Goal: Task Accomplishment & Management: Use online tool/utility

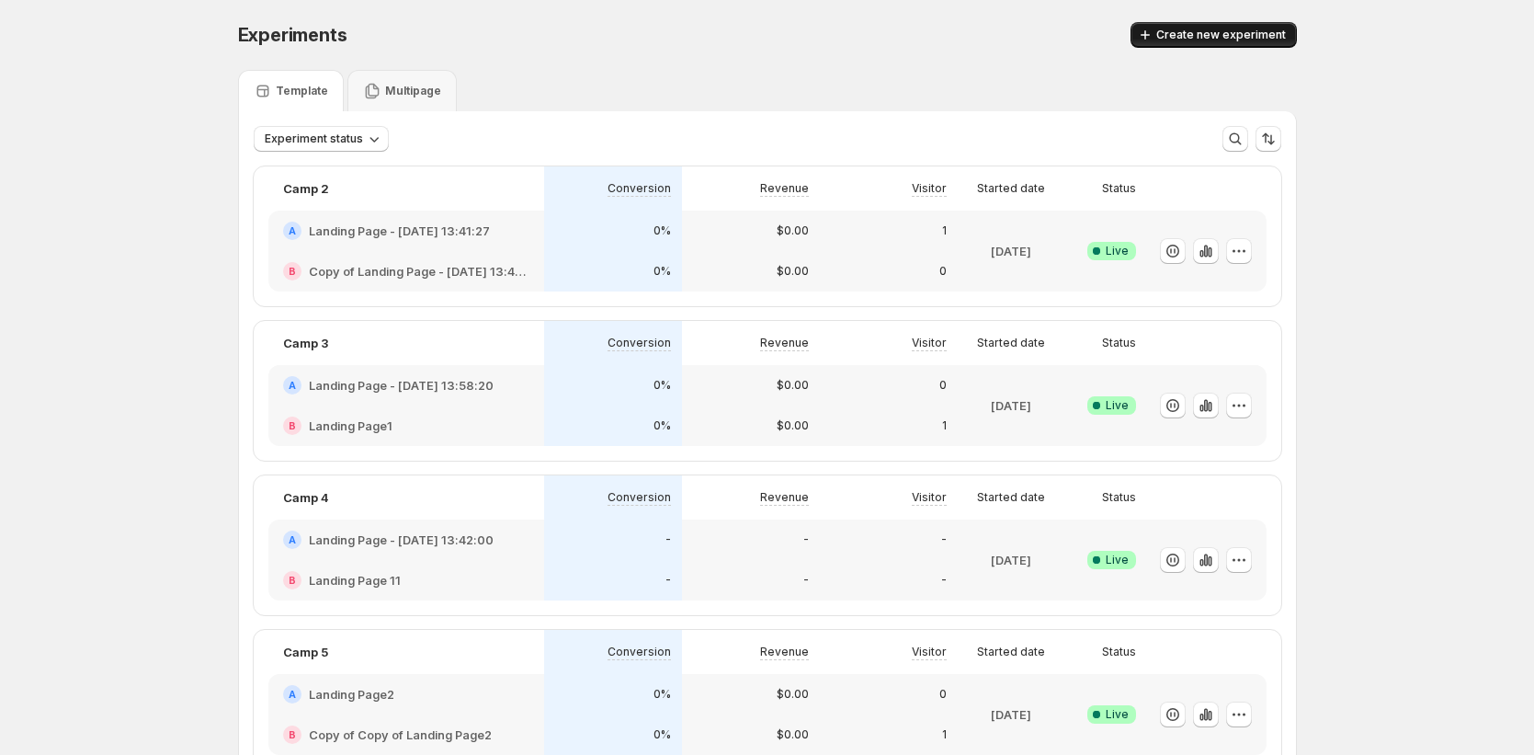
click at [1249, 33] on span "Create new experiment" at bounding box center [1222, 35] width 130 height 15
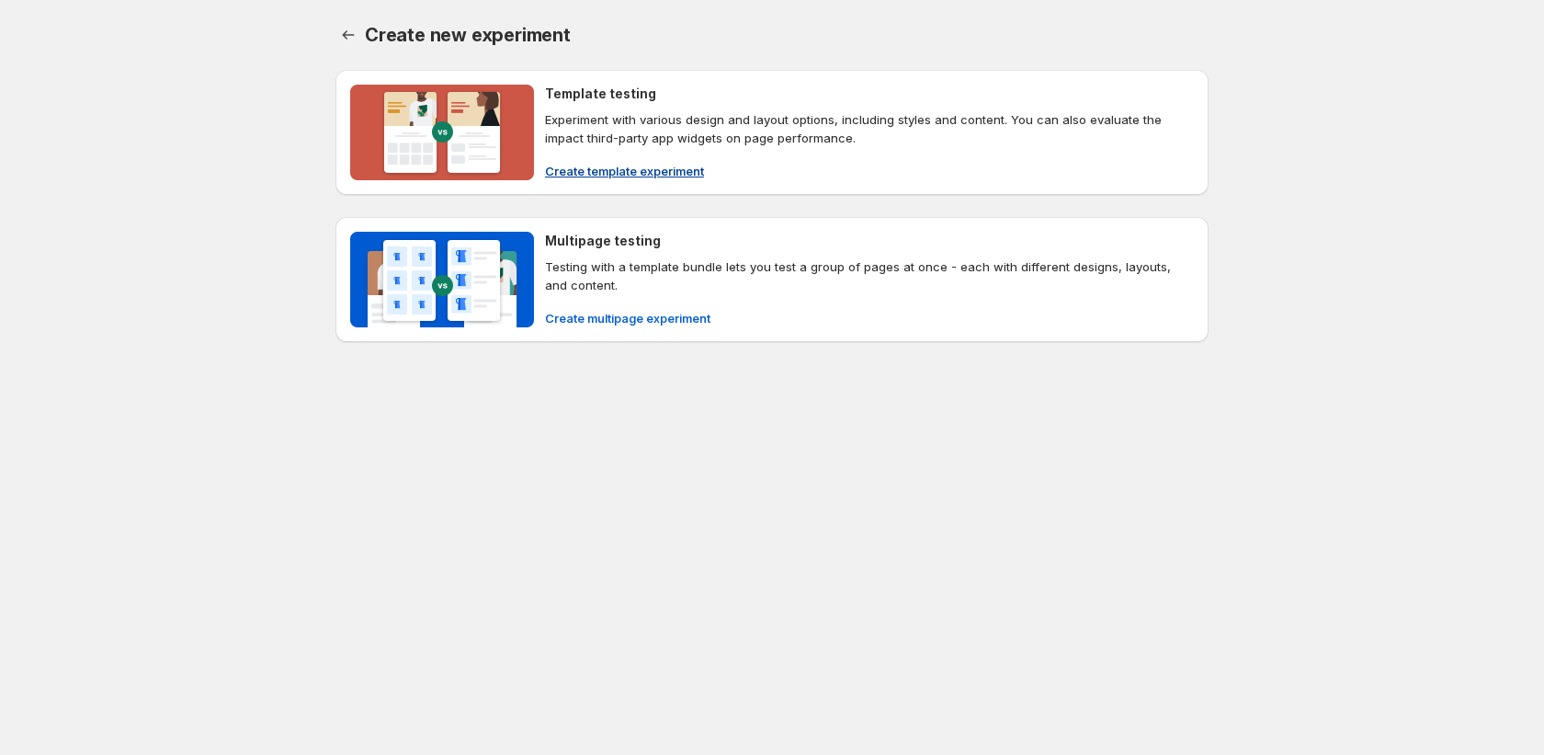
click at [673, 172] on span "Create template experiment" at bounding box center [624, 171] width 159 height 18
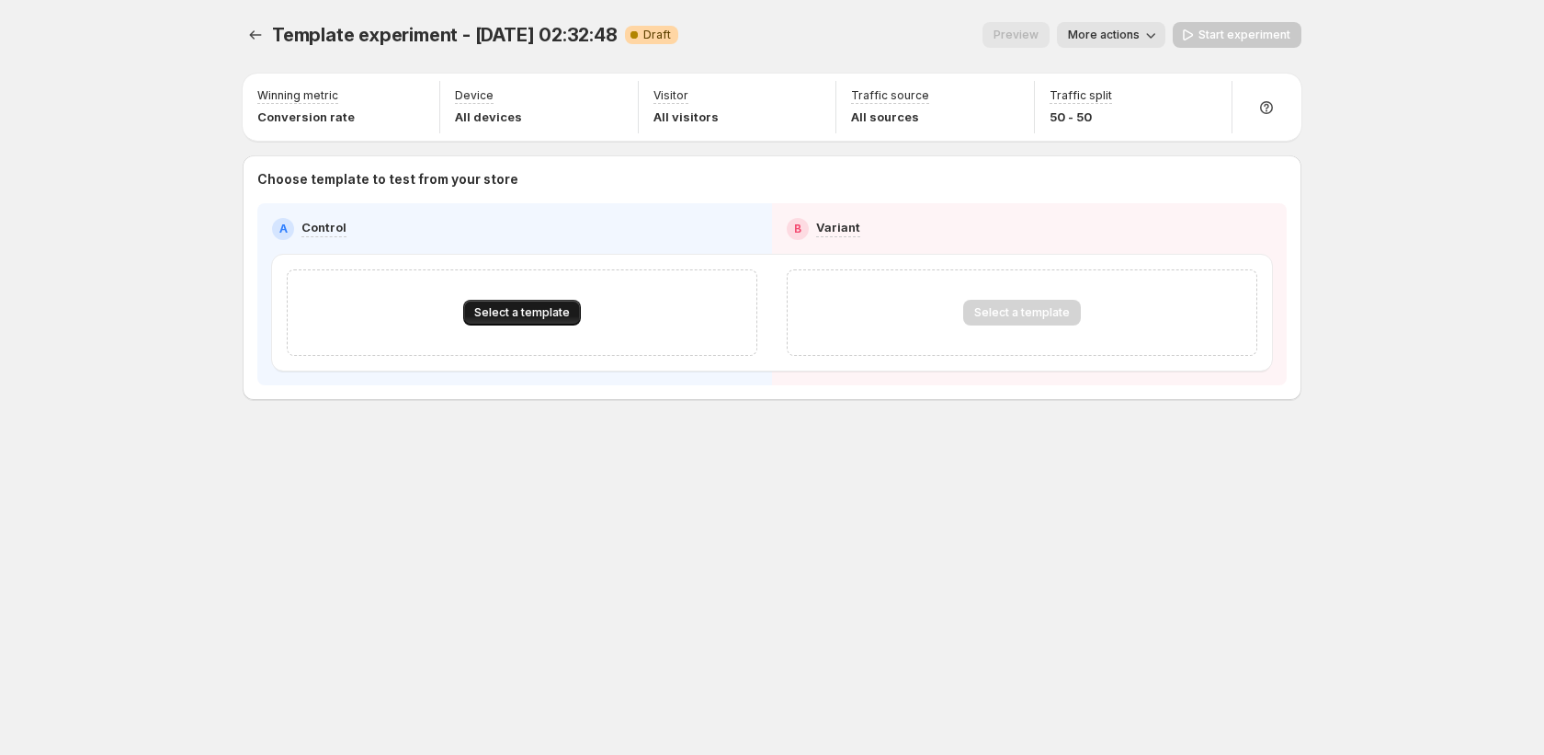
click at [480, 315] on span "Select a template" at bounding box center [522, 312] width 96 height 15
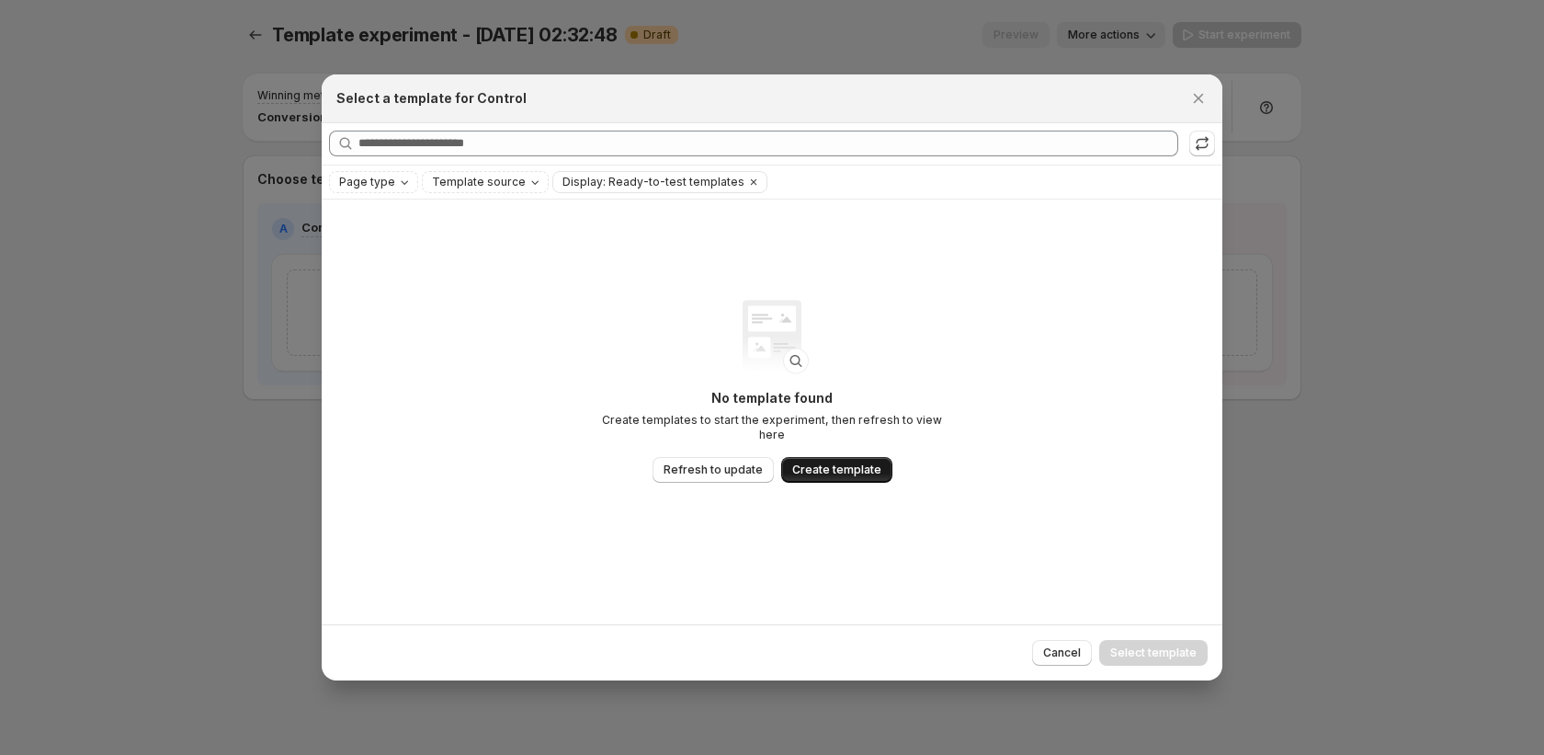
click at [808, 462] on span "Create template" at bounding box center [836, 469] width 89 height 15
click at [1322, 14] on div at bounding box center [772, 377] width 1544 height 755
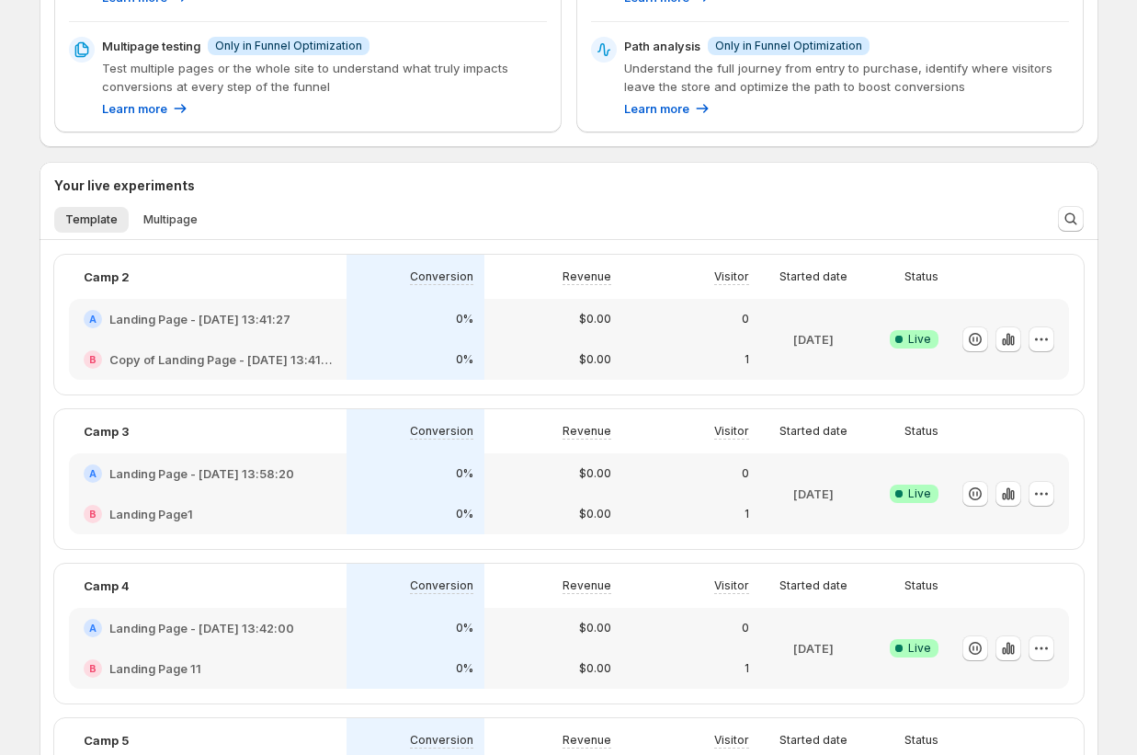
scroll to position [426, 0]
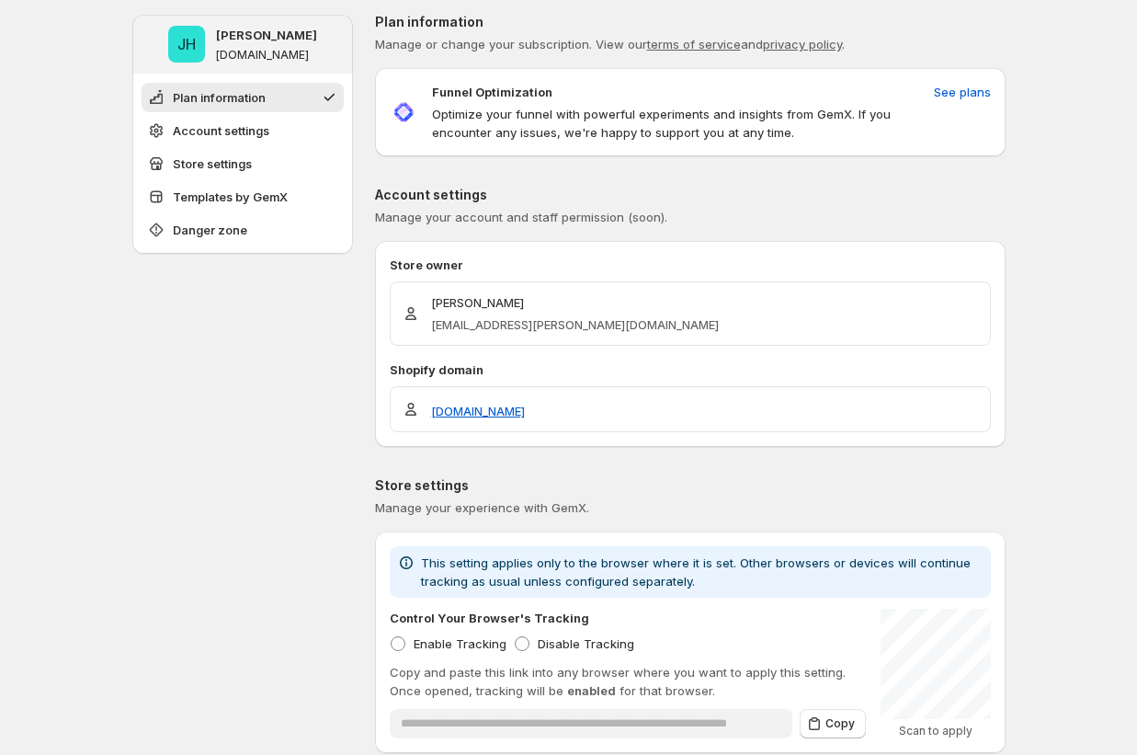
scroll to position [7, 0]
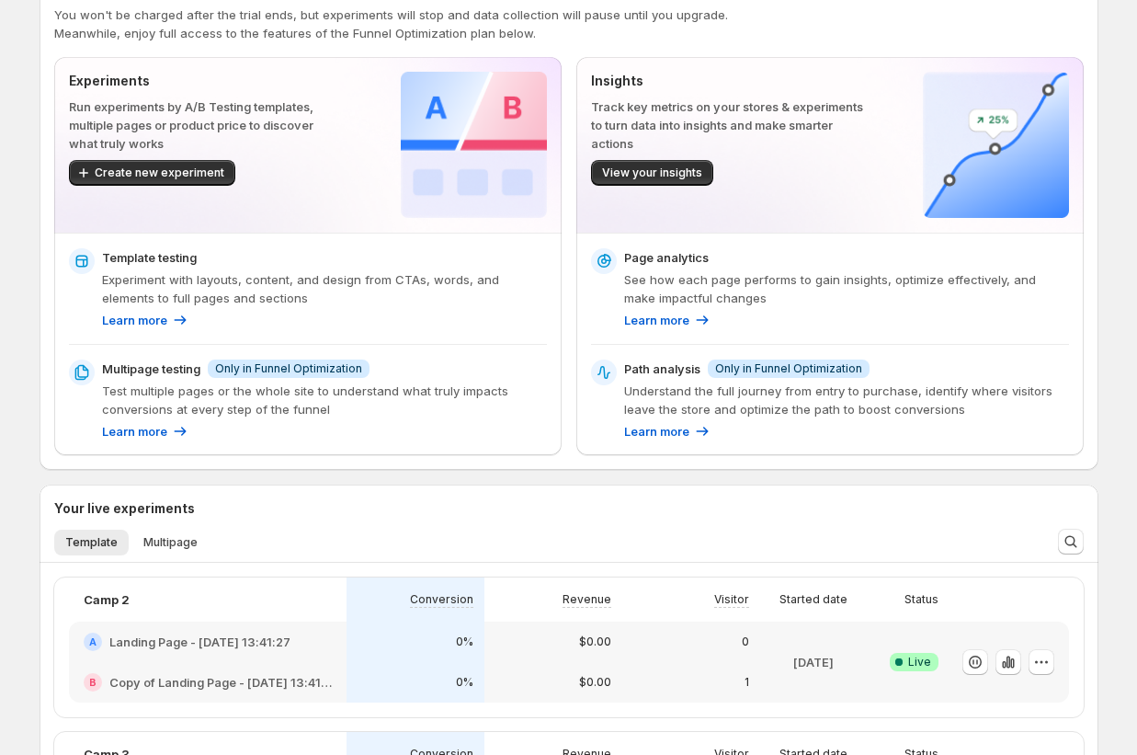
scroll to position [9, 0]
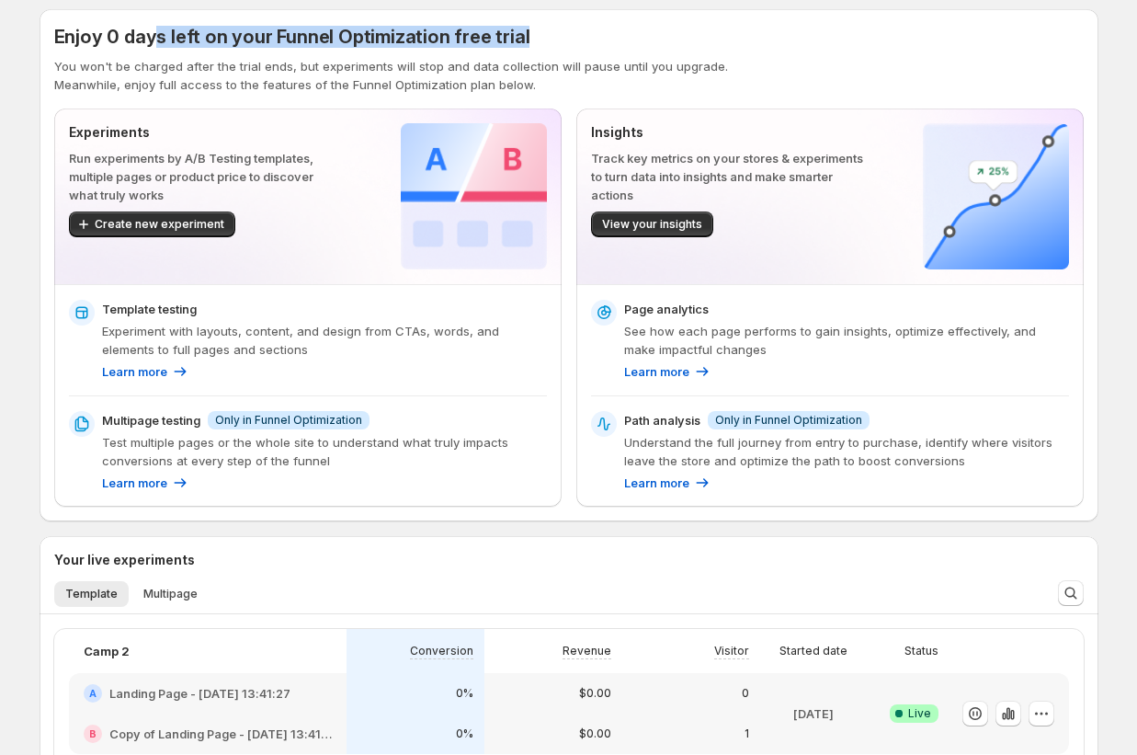
drag, startPoint x: 154, startPoint y: 34, endPoint x: 610, endPoint y: 51, distance: 456.3
click at [610, 51] on div "Enjoy 0 days left on your Funnel Optimization free trial You won't be charged a…" at bounding box center [569, 59] width 1030 height 70
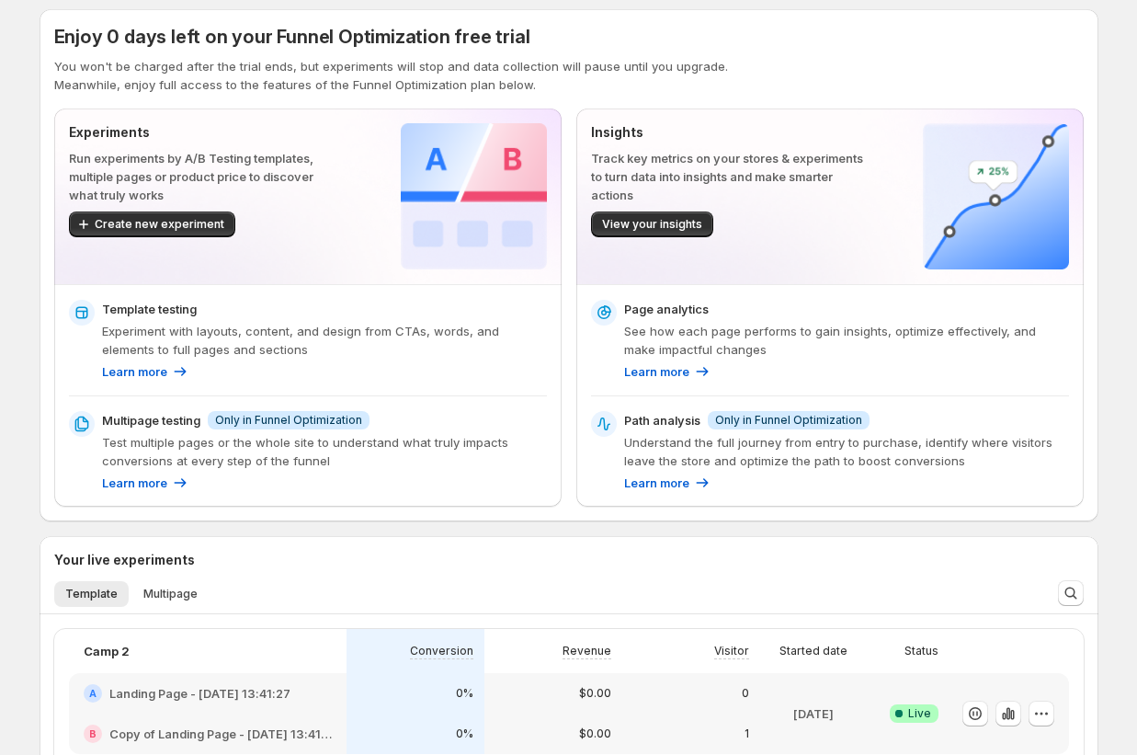
click at [622, 60] on p "You won't be charged after the trial ends, but experiments will stop and data c…" at bounding box center [569, 66] width 1030 height 18
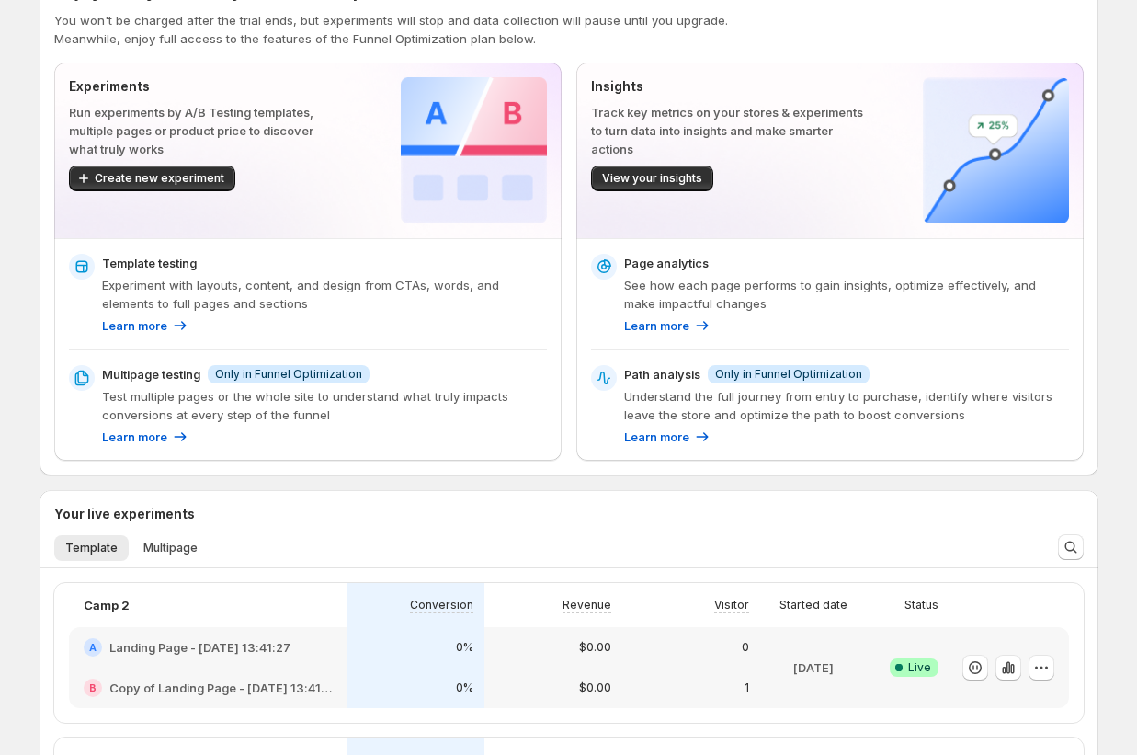
scroll to position [56, 0]
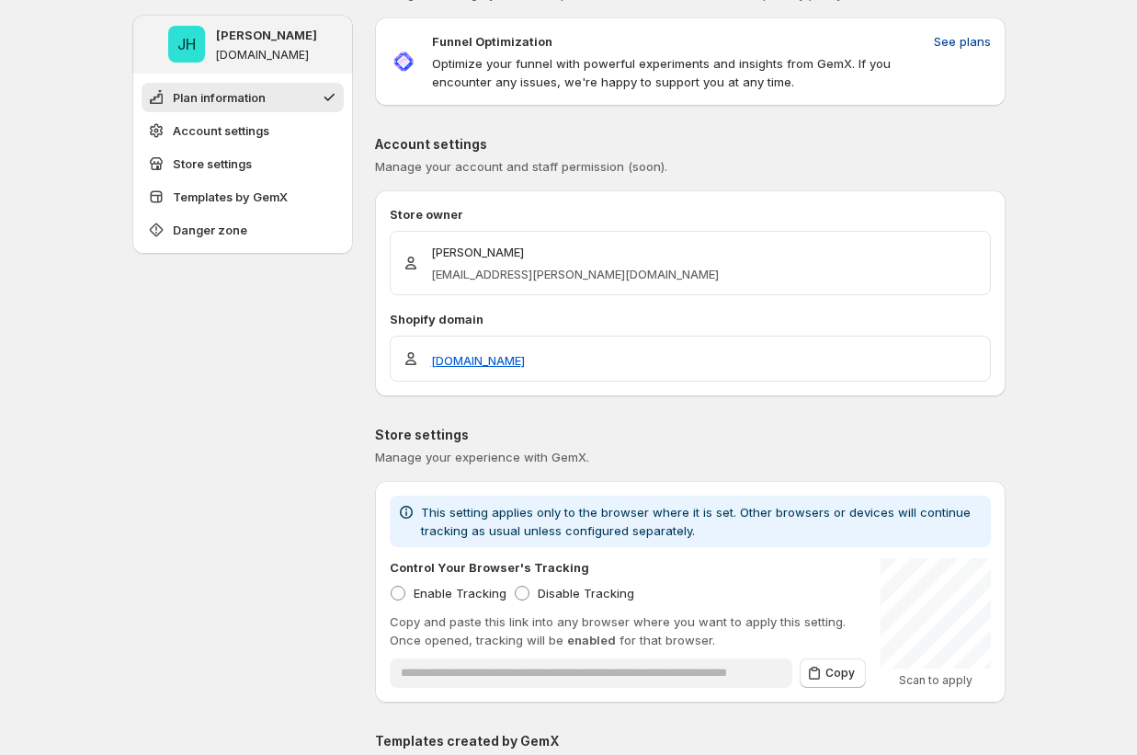
click at [956, 43] on span "See plans" at bounding box center [962, 41] width 57 height 18
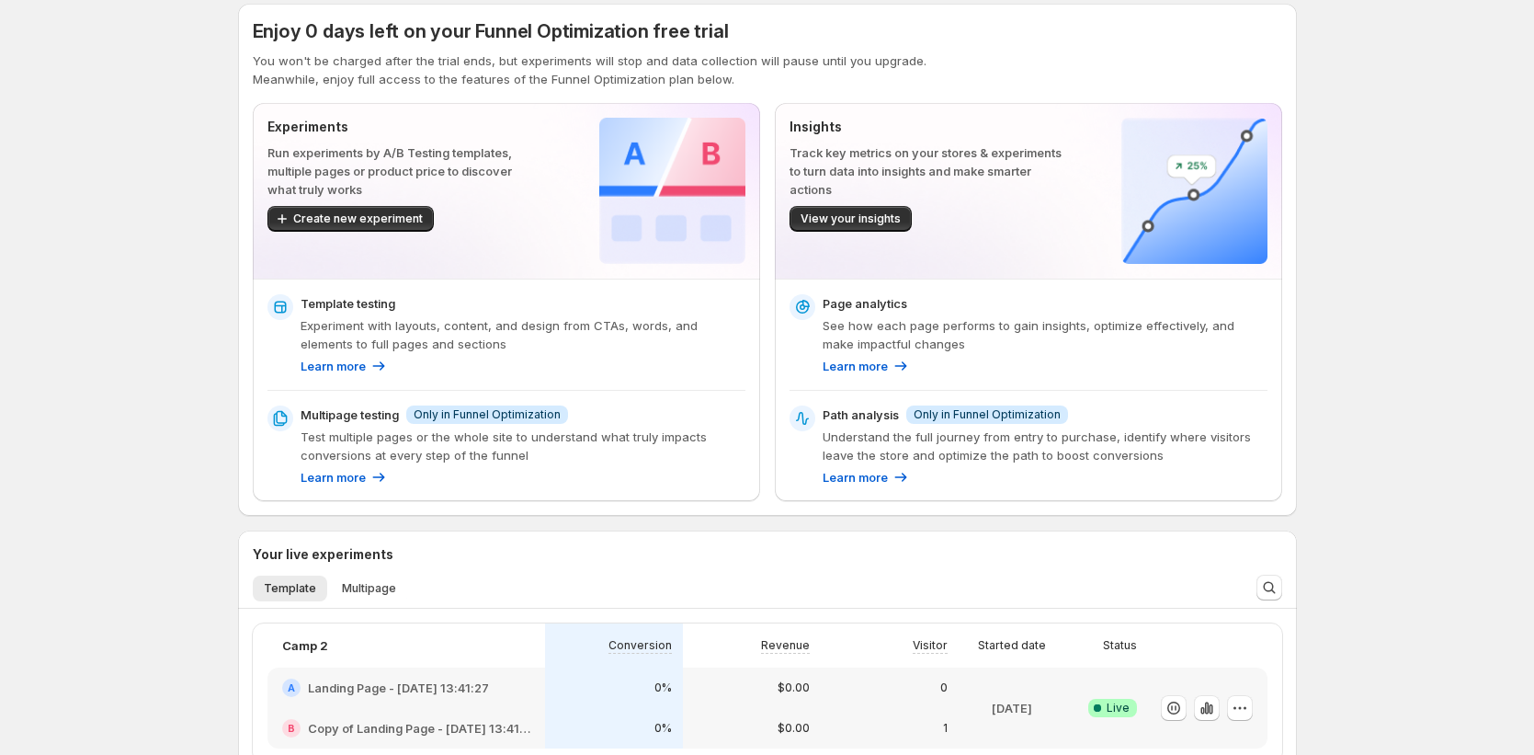
scroll to position [57, 0]
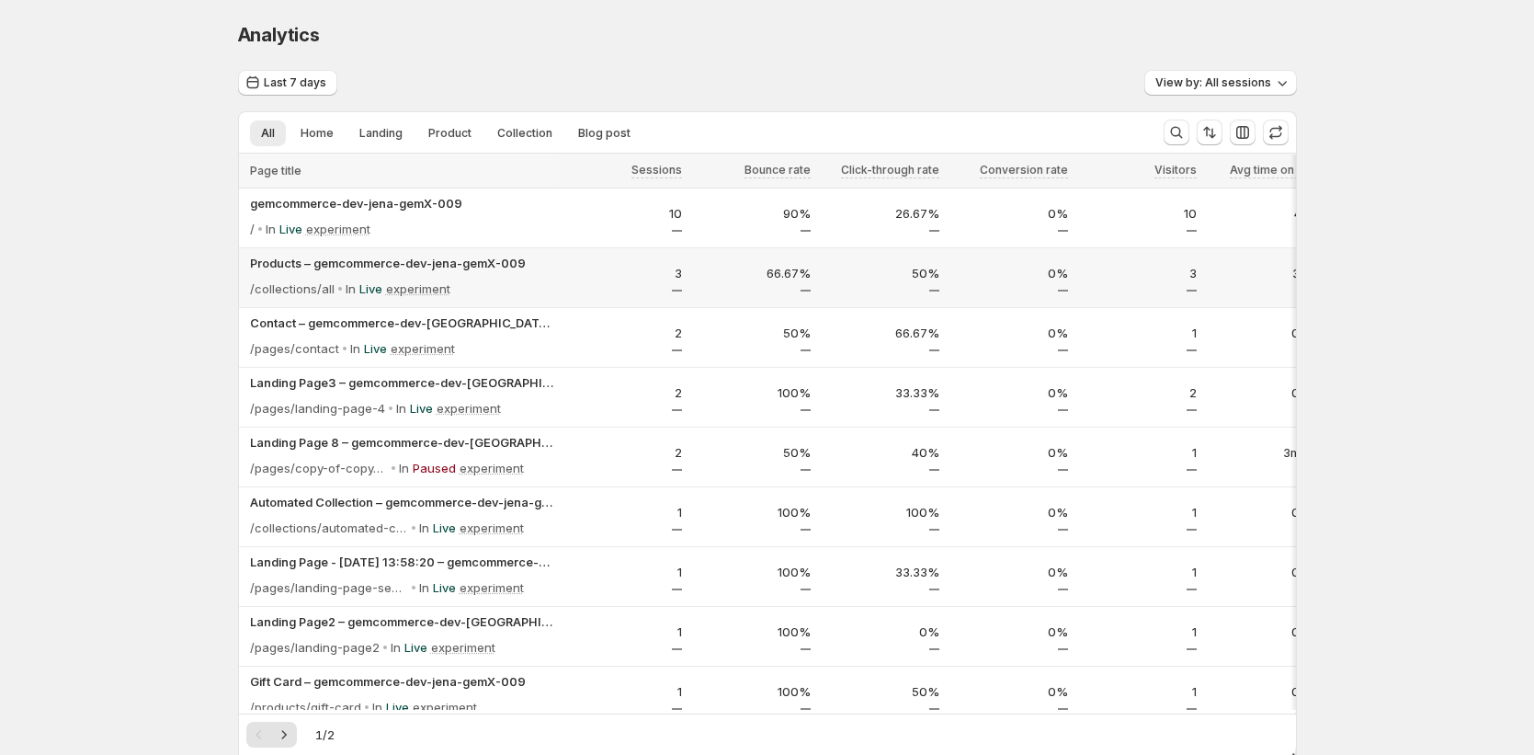
click at [490, 272] on div "Products – gemcommerce-dev-jena-gemX-009 /collections/all In Live experiment" at bounding box center [401, 278] width 303 height 48
click at [507, 268] on p "Products – gemcommerce-dev-jena-gemX-009" at bounding box center [401, 263] width 303 height 18
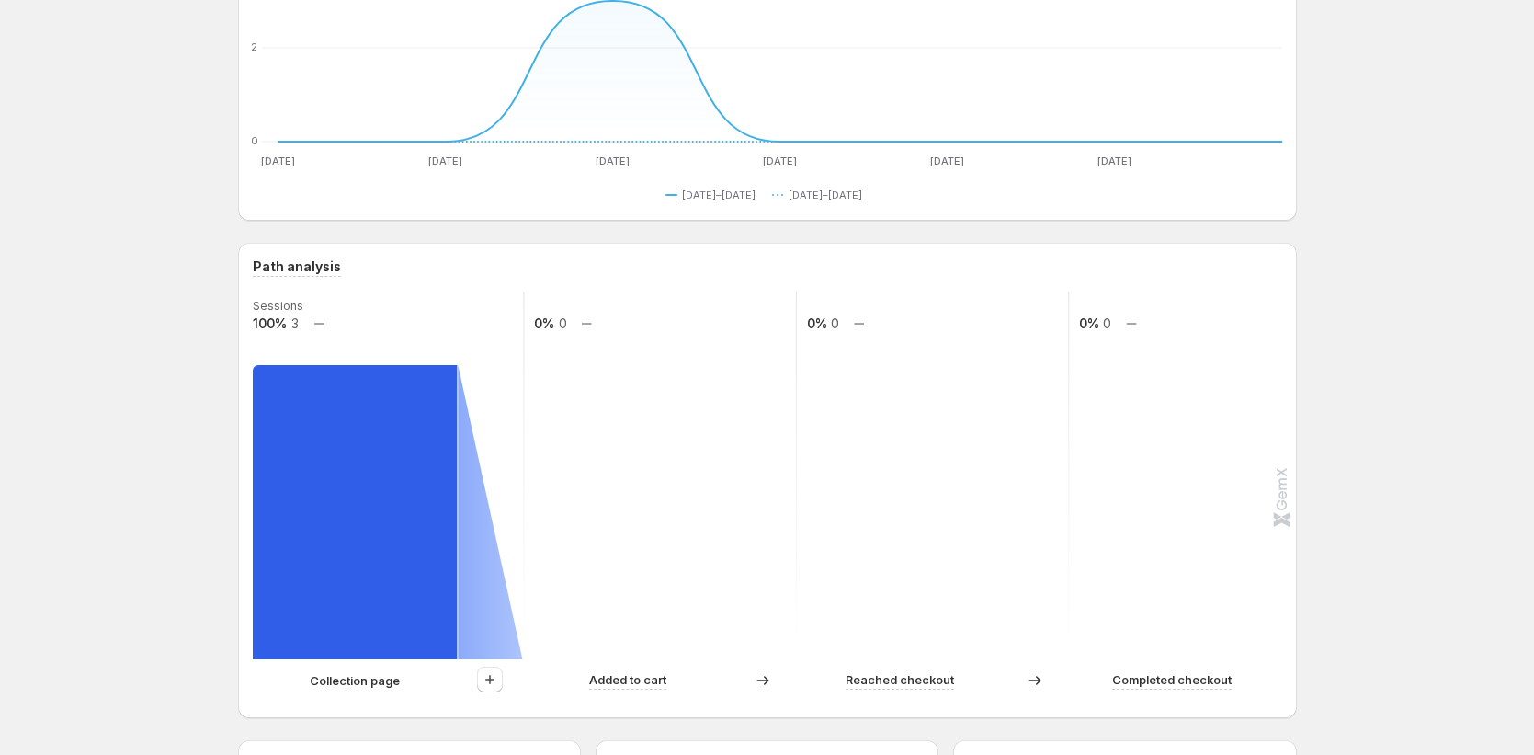
scroll to position [153, 0]
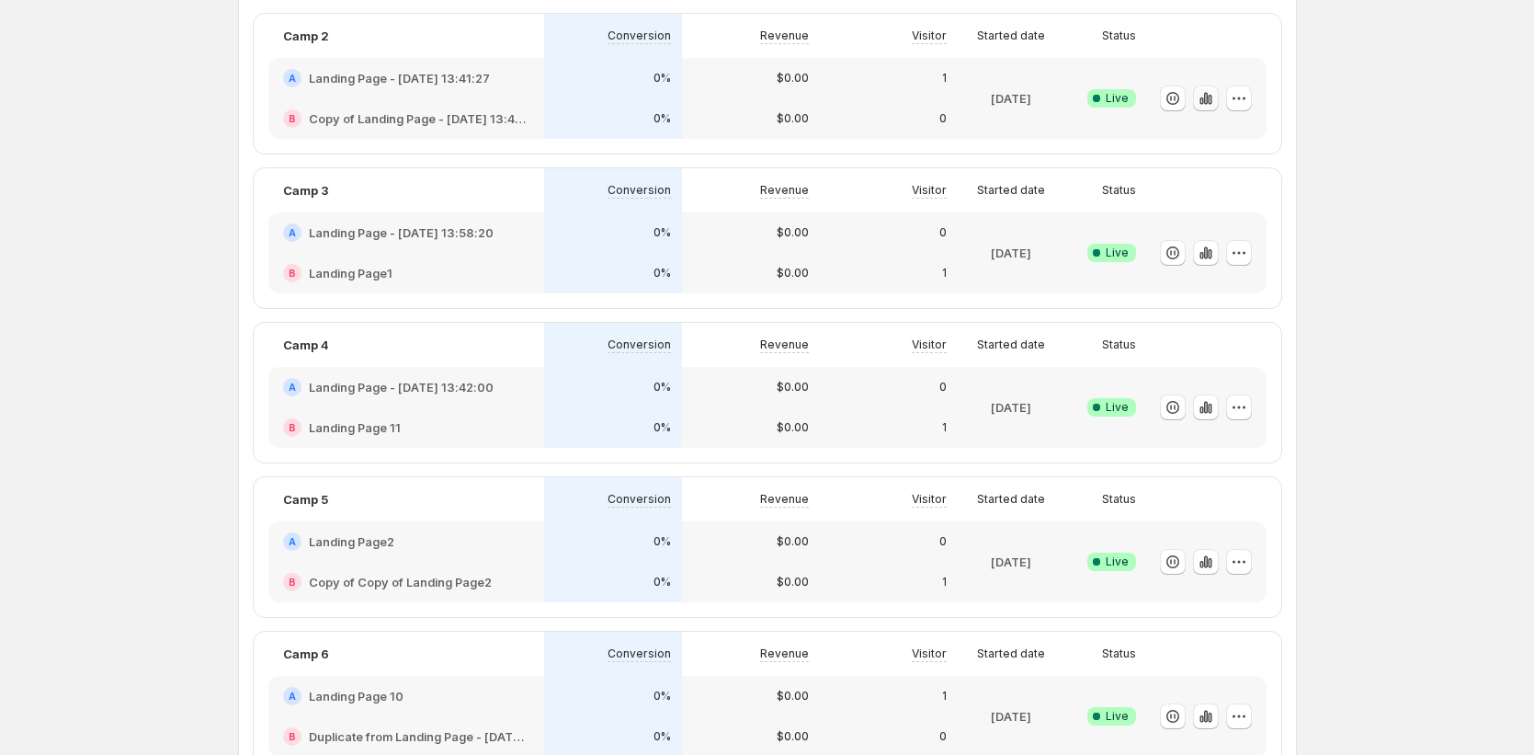
click at [1019, 93] on icon "button" at bounding box center [1206, 98] width 18 height 18
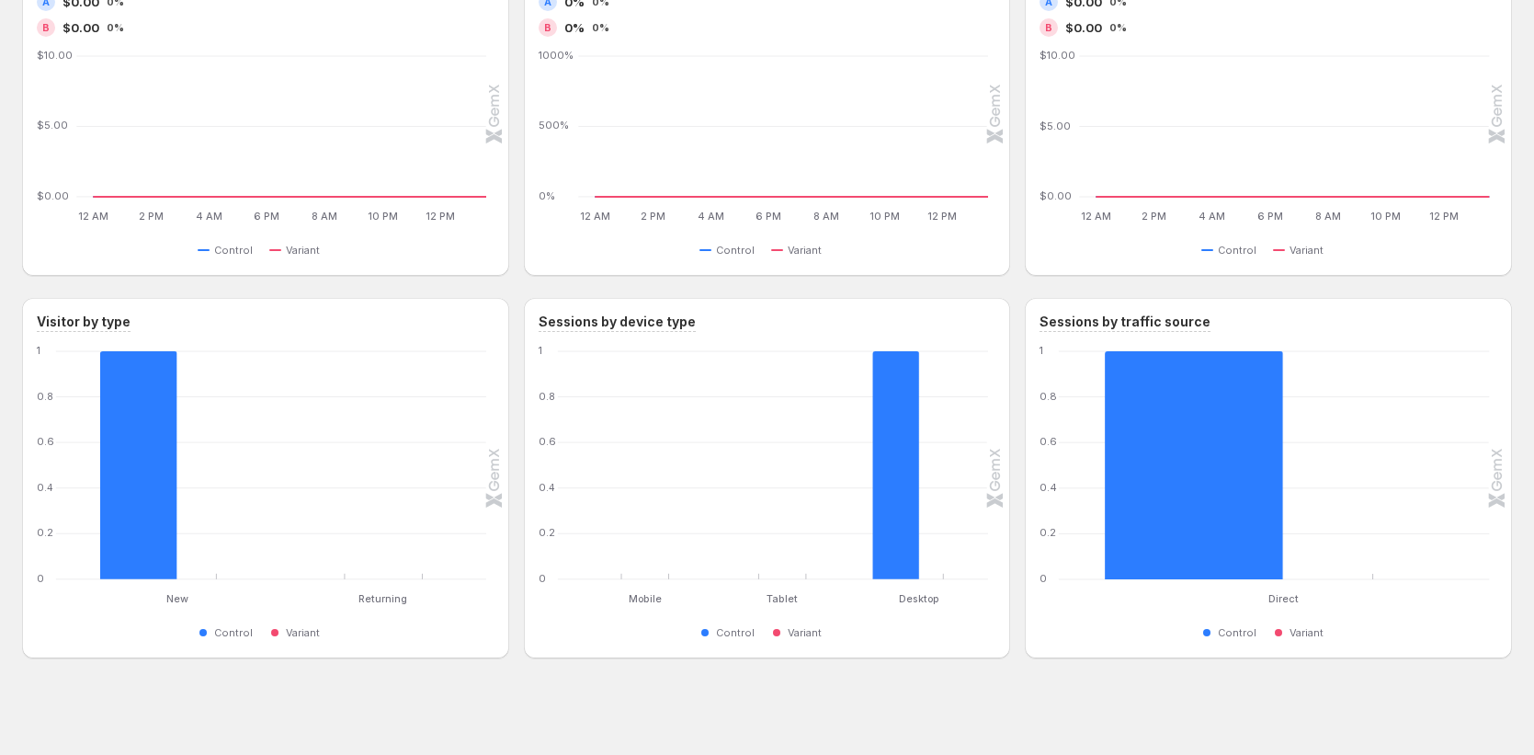
scroll to position [906, 0]
